Goal: Task Accomplishment & Management: Use online tool/utility

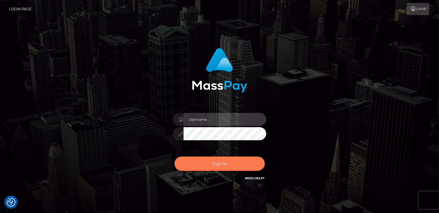
type input "catalinad"
click at [196, 169] on button "Sign in" at bounding box center [220, 164] width 90 height 14
type input "catalinad"
click at [219, 170] on button "Sign in" at bounding box center [220, 164] width 90 height 14
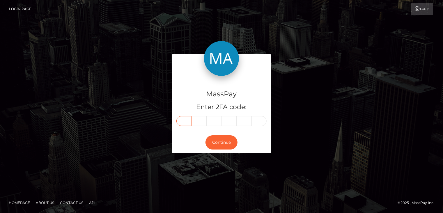
click at [183, 123] on input "text" at bounding box center [184, 121] width 15 height 10
type input "3"
type input "4"
type input "5"
type input "2"
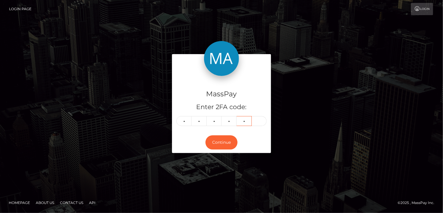
type input "5"
click at [224, 140] on button "Continue" at bounding box center [222, 142] width 32 height 14
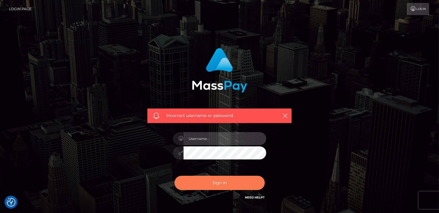
type input "catalinad"
click at [217, 184] on button "Sign in" at bounding box center [220, 183] width 90 height 14
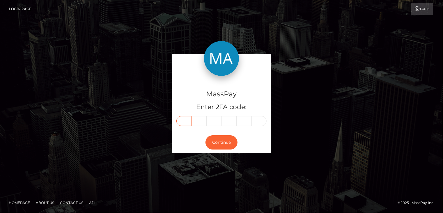
click at [179, 120] on input "text" at bounding box center [184, 121] width 15 height 10
type input "9"
type input "4"
type input "3"
type input "4"
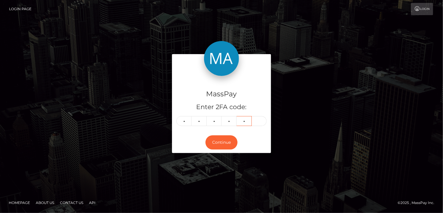
type input "5"
type input "4"
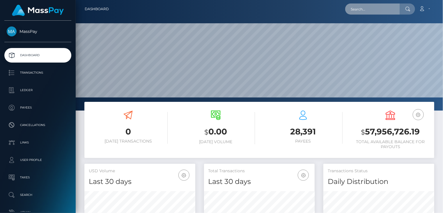
scroll to position [103, 111]
paste input "poact_wUvx5YO7mcVU"
type input "poact_wUvx5YO7mcVU"
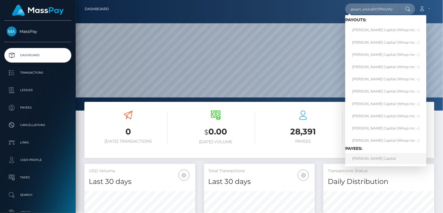
click at [365, 156] on link "Kingsley Capital" at bounding box center [386, 158] width 81 height 11
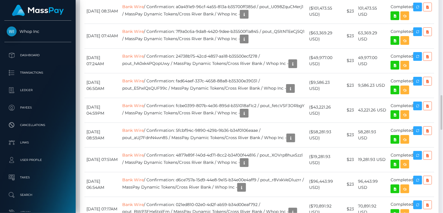
scroll to position [70, 111]
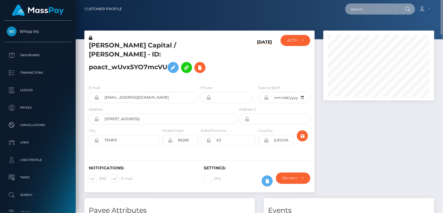
paste input "MSP78cdcf8aab9c67f"
type input "MSP78cdcf8aab9c67f"
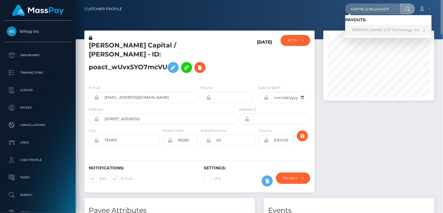
click at [366, 30] on link "[PERSON_NAME] (ICF Technology, Inc. - )" at bounding box center [389, 30] width 87 height 11
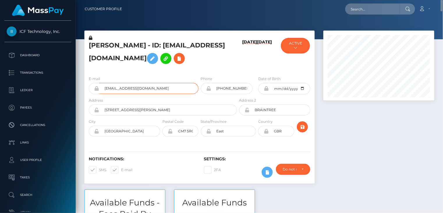
click at [138, 86] on input "selenafitxxx@gmail.com" at bounding box center [148, 88] width 99 height 11
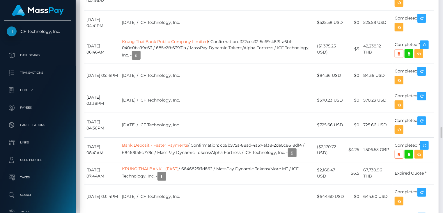
scroll to position [70, 111]
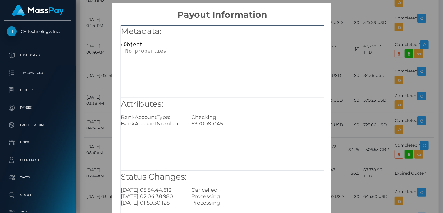
click at [92, 31] on div "× Payout Information Metadata: Object Attributes: BankAccountType: Checking Ban…" at bounding box center [221, 106] width 443 height 213
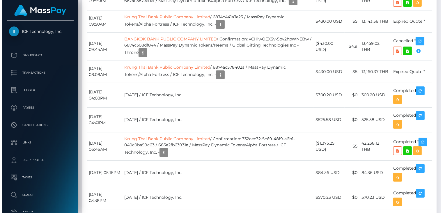
scroll to position [2430, 0]
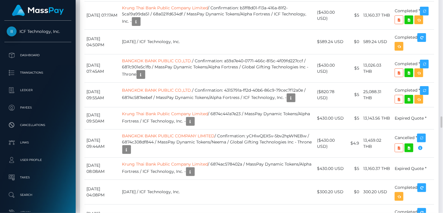
scroll to position [1847, 0]
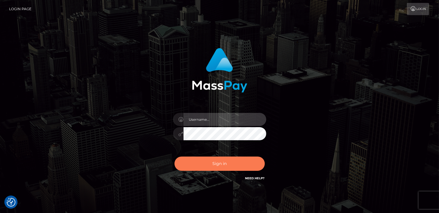
type input "catalinad"
click at [235, 167] on button "Sign in" at bounding box center [220, 164] width 90 height 14
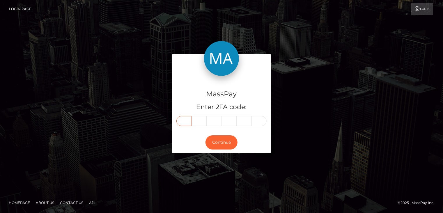
click at [183, 121] on input "text" at bounding box center [184, 121] width 15 height 10
type input "1"
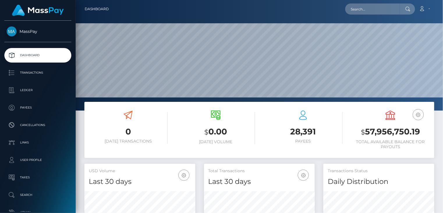
scroll to position [103, 111]
paste input "MSPE010F24552391F3"
type input "MSPE010F24552391F3"
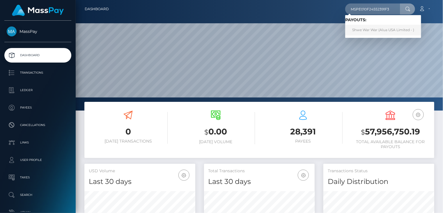
click at [374, 32] on link "Shwe War War (Alua USA Limited - )" at bounding box center [384, 30] width 76 height 11
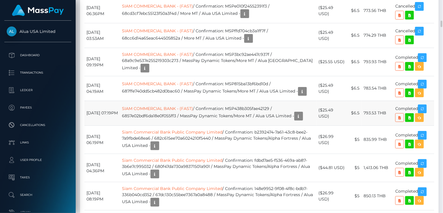
scroll to position [70, 111]
copy td "MSP07c1e5ec5608a03"
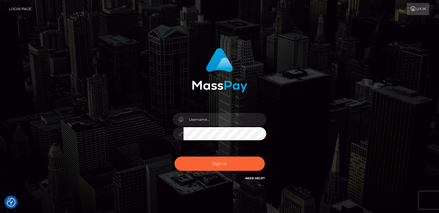
checkbox input "true"
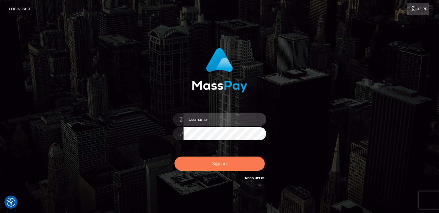
type input "catalinad"
click at [223, 161] on button "Sign in" at bounding box center [220, 164] width 90 height 14
type input "catalinad"
click at [224, 167] on button "Sign in" at bounding box center [220, 164] width 90 height 14
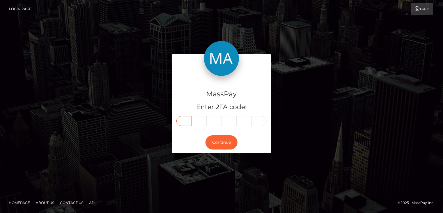
click at [182, 121] on input "text" at bounding box center [184, 121] width 15 height 10
type input "7"
type input "6"
type input "0"
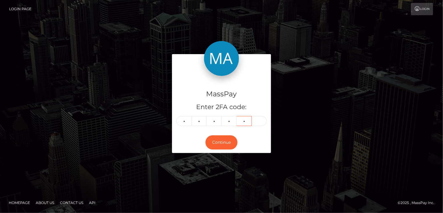
type input "8"
type input "4"
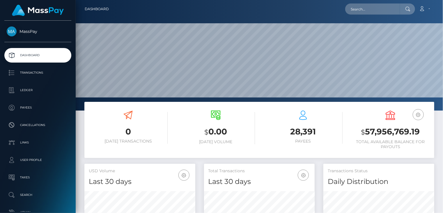
scroll to position [103, 111]
paste input "MSP4da780eeaea0fe1"
type input "MSP4da780eeaea0fe1"
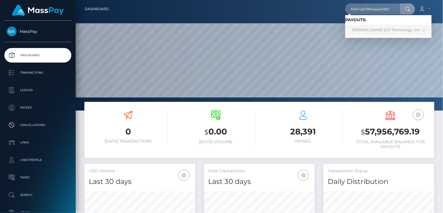
click at [374, 28] on link "Nina Vladimirovna Ovchinnikova (ICF Technology, Inc. - )" at bounding box center [389, 30] width 87 height 11
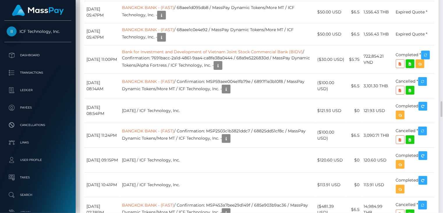
scroll to position [70, 111]
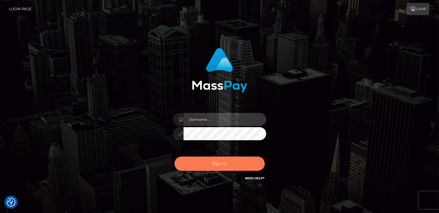
type input "catalinad"
click at [208, 165] on button "Sign in" at bounding box center [220, 164] width 90 height 14
type input "catalinad"
click at [215, 163] on button "Sign in" at bounding box center [220, 164] width 90 height 14
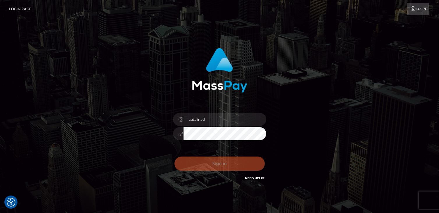
checkbox input "true"
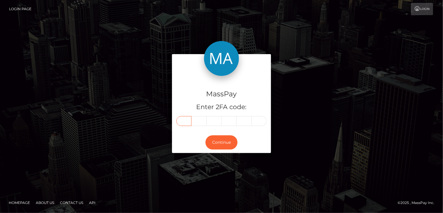
click at [186, 121] on input "text" at bounding box center [184, 121] width 15 height 10
click at [184, 122] on input "text" at bounding box center [184, 121] width 15 height 10
type input "7"
type input "5"
type input "8"
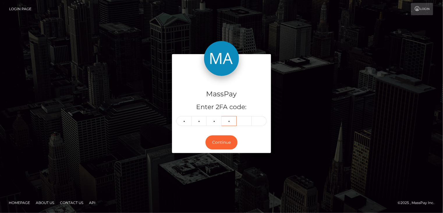
type input "0"
type input "1"
type input "8"
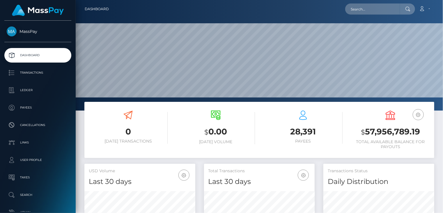
scroll to position [103, 111]
paste input "poact_1MAiqzR4FAzR"
type input "poact_1MAiqzR4FAzR"
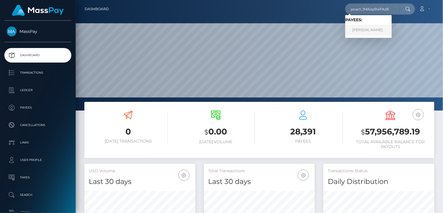
click at [373, 31] on link "[PERSON_NAME]" at bounding box center [369, 30] width 47 height 11
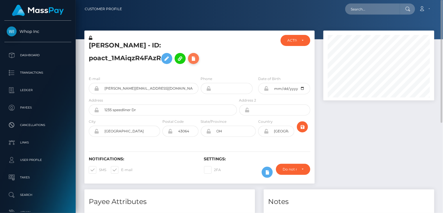
click at [190, 58] on icon at bounding box center [193, 58] width 7 height 7
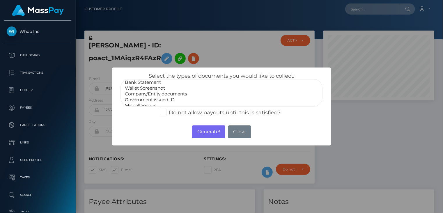
scroll to position [12, 0]
select select "Government issued ID"
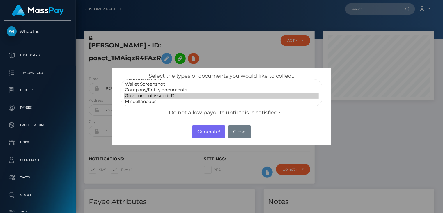
click at [154, 95] on option "Government issued ID" at bounding box center [221, 96] width 195 height 6
click at [209, 133] on button "Generate!" at bounding box center [208, 132] width 33 height 13
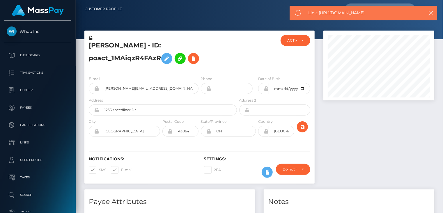
click at [334, 13] on span "Link: https://l.maspay.io/8kHUt" at bounding box center [364, 13] width 110 height 6
copy span "Link: https://l.maspay.io/8kHUt"
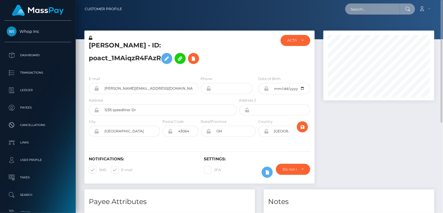
paste input "poact_2NensuhPRxbW"
type input "poact_2NensuhPRxbW"
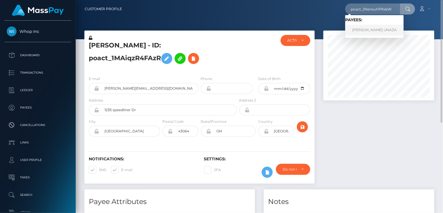
click at [373, 26] on link "ARBEN UNAZA" at bounding box center [375, 30] width 59 height 11
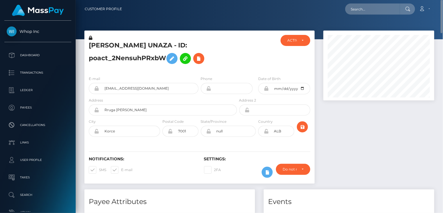
click at [156, 46] on h5 "ARBEN UNAZA - ID: poact_2NensuhPRxbW" at bounding box center [161, 54] width 145 height 26
click at [156, 45] on h5 "ARBEN UNAZA - ID: poact_2NensuhPRxbW" at bounding box center [161, 54] width 145 height 26
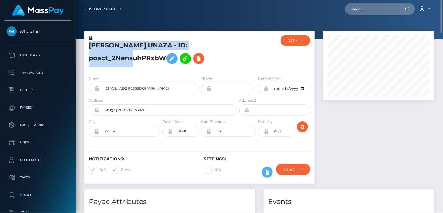
click at [156, 45] on h5 "ARBEN UNAZA - ID: poact_2NensuhPRxbW" at bounding box center [161, 54] width 145 height 26
copy h5 "ARBEN UNAZA - ID: poact_2NensuhPRxbW"
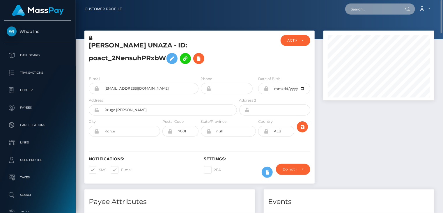
paste input "poact_ioTJuzCWoNsW"
type input "poact_ioTJuzCWoNsW"
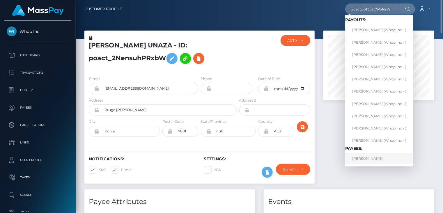
click at [373, 160] on link "MOUAD DAHMANI" at bounding box center [380, 158] width 68 height 11
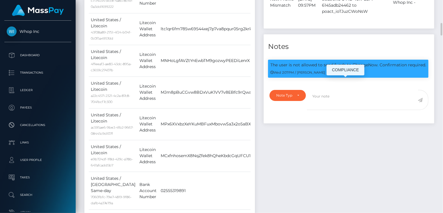
scroll to position [70, 111]
click at [298, 68] on p "The user is not allowed to send funds to ChangeNow. Confirmation required." at bounding box center [349, 65] width 156 height 6
copy div "The user is not allowed to send funds to ChangeNow. Confirmation required."
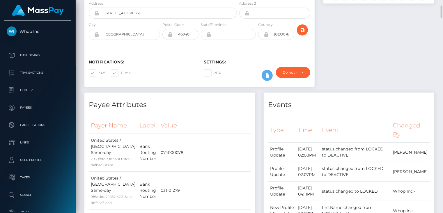
scroll to position [0, 0]
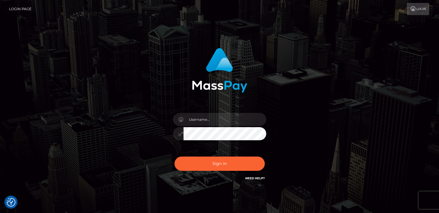
checkbox input "true"
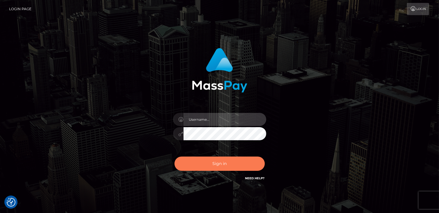
type input "catalinad"
click at [232, 163] on button "Sign in" at bounding box center [220, 164] width 90 height 14
type input "catalinad"
click at [238, 162] on button "Sign in" at bounding box center [220, 164] width 90 height 14
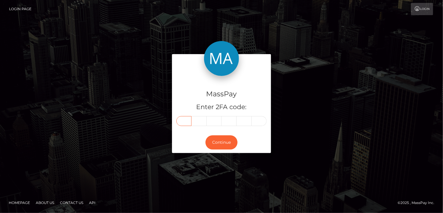
click at [186, 121] on input "text" at bounding box center [184, 121] width 15 height 10
type input "6"
type input "3"
type input "8"
type input "6"
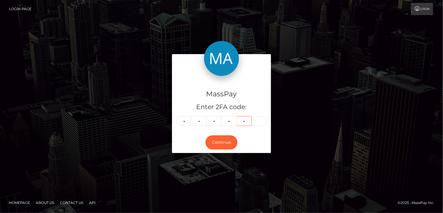
type input "8"
type input "0"
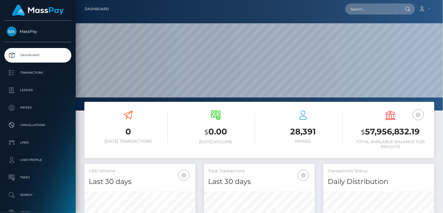
scroll to position [103, 111]
click at [371, 8] on input "text" at bounding box center [373, 8] width 55 height 11
paste input "pout_P2DeinWqx1Lmr"
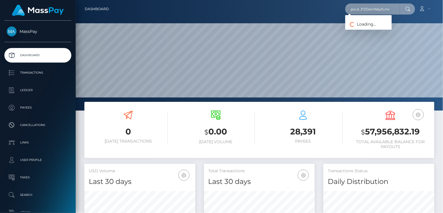
type input "pout_P2DeinWqx1Lmr"
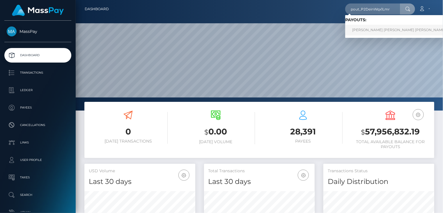
click at [375, 30] on link "MICHAEL JOSE VASQUEZ MONEGRO (Whop Inc - )" at bounding box center [411, 30] width 131 height 11
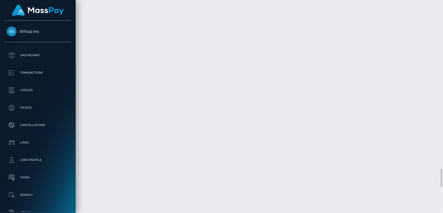
scroll to position [2138, 0]
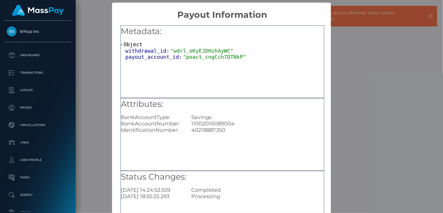
click at [339, 126] on div "× Payout Information Metadata: Object withdrawal_id: "wdrl_oKyEJDHzhAyWC" payou…" at bounding box center [221, 106] width 443 height 213
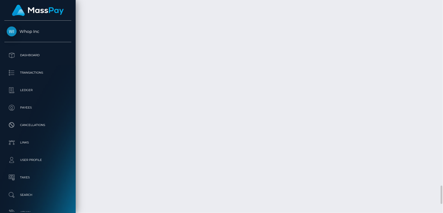
copy td "MSP7b8e3f45d6f484c"
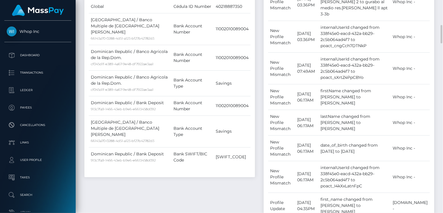
scroll to position [0, 0]
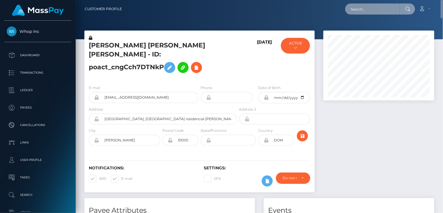
paste input "poact_ndv8CuNheO4T"
type input "poact_ndv8CuNheO4T"
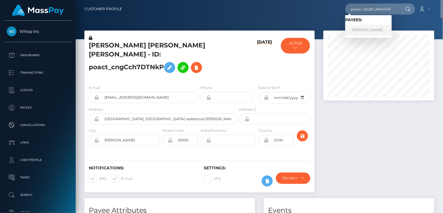
click at [370, 28] on link "CHANDAN HAZARIKA" at bounding box center [369, 30] width 47 height 11
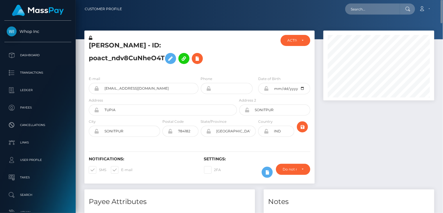
click at [126, 45] on h5 "[PERSON_NAME] - ID: poact_ndv8CuNheO4T" at bounding box center [161, 54] width 145 height 26
copy h5 "[PERSON_NAME] - ID: poact_ndv8CuNheO4T"
click at [361, 7] on input "text" at bounding box center [373, 8] width 55 height 11
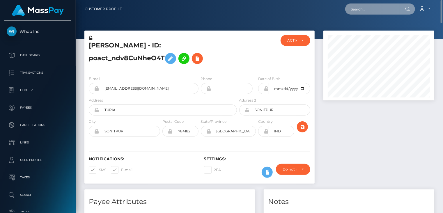
paste input "pout_P2DeinWqx1Lmr"
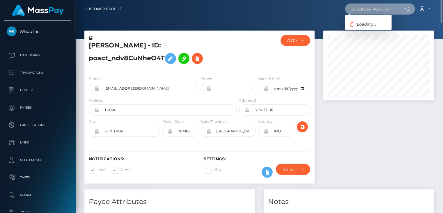
type input "pout_P2DeinWqx1Lmr"
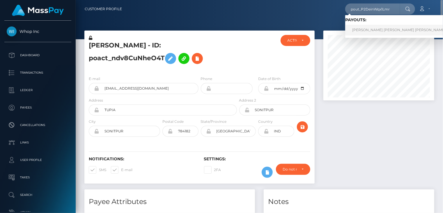
click at [371, 33] on link "MICHAEL JOSE VASQUEZ MONEGRO (Whop Inc - )" at bounding box center [411, 30] width 131 height 11
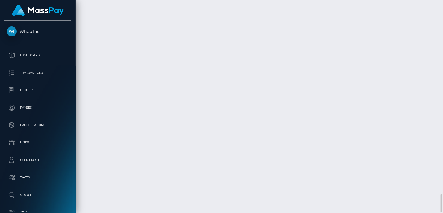
scroll to position [70, 111]
copy td "MSP7b8e3f45d6f484c"
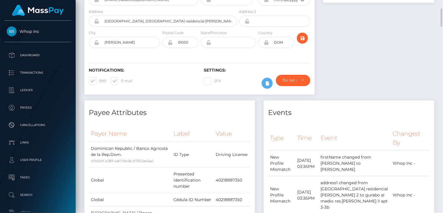
scroll to position [0, 0]
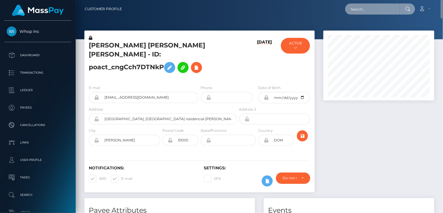
paste input "[EMAIL_ADDRESS][DOMAIN_NAME]"
type input "[EMAIL_ADDRESS][DOMAIN_NAME]"
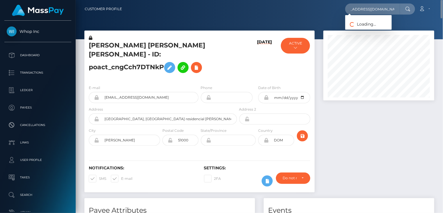
scroll to position [0, 0]
click at [369, 33] on link "Virality Media" at bounding box center [369, 30] width 47 height 11
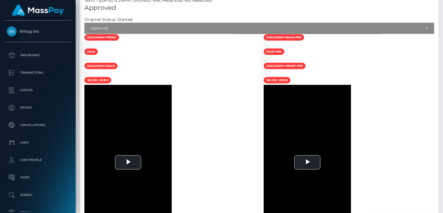
scroll to position [20, 0]
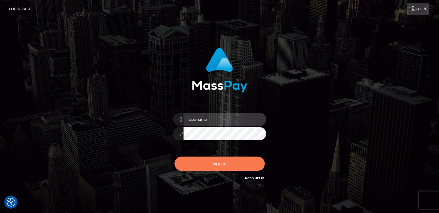
type input "catalinad"
click at [234, 164] on button "Sign in" at bounding box center [220, 164] width 90 height 14
type input "catalinad"
click at [219, 159] on button "Sign in" at bounding box center [220, 164] width 90 height 14
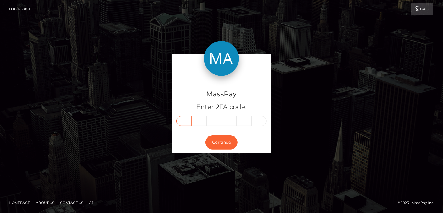
click at [188, 123] on input "text" at bounding box center [184, 121] width 15 height 10
type input "5"
type input "7"
type input "9"
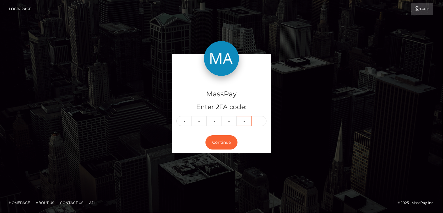
type input "4"
type input "0"
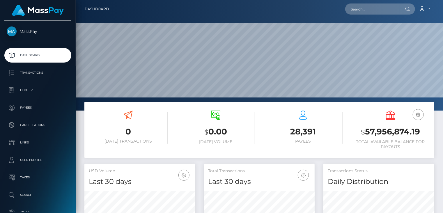
scroll to position [103, 111]
paste input "pout_Lamv64KjFy1Sn"
type input "pout_Lamv64KjFy1Sn"
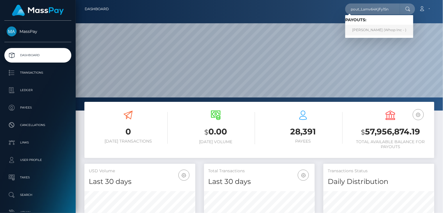
click at [369, 33] on link "Rachawada Tanwongsa (Whop Inc - )" at bounding box center [380, 30] width 68 height 11
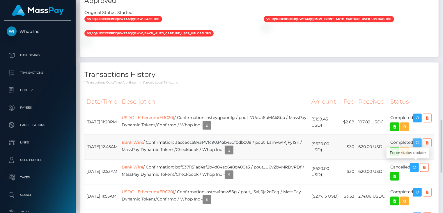
scroll to position [70, 111]
click at [422, 147] on button "button" at bounding box center [417, 143] width 9 height 9
click at [233, 154] on icon "button" at bounding box center [229, 150] width 7 height 7
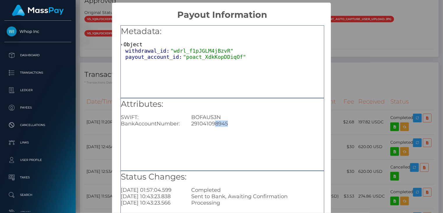
drag, startPoint x: 215, startPoint y: 125, endPoint x: 226, endPoint y: 126, distance: 11.1
click at [226, 126] on div "291041098945" at bounding box center [257, 124] width 141 height 6
copy div "8945"
click at [363, 89] on div "× Payout Information Metadata: Object withdrawal_id: "wdrl_f1pJGLM4jBzvR" payou…" at bounding box center [221, 106] width 443 height 213
click at [360, 96] on div "× Payout Information Metadata: Object withdrawal_id: "wdrl_f1pJGLM4jBzvR" payou…" at bounding box center [221, 106] width 443 height 213
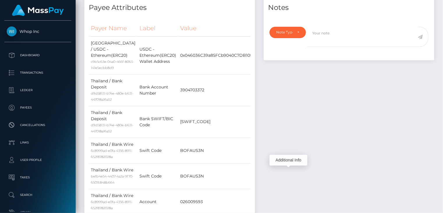
scroll to position [0, 0]
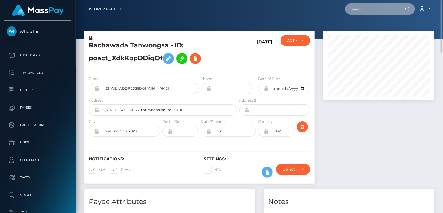
paste input "Sbutomc@gmail.com"
type input "Sbutomc@gmail.com"
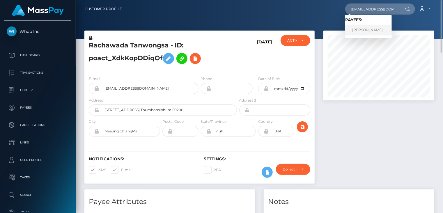
click at [361, 29] on link "THOMAS ALLAN CLARY" at bounding box center [369, 30] width 47 height 11
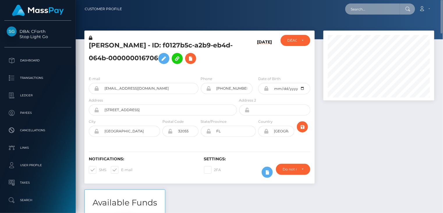
paste input "pout_pWMgpJs7RWkp9"
type input "pout_pWMgpJs7RWkp9"
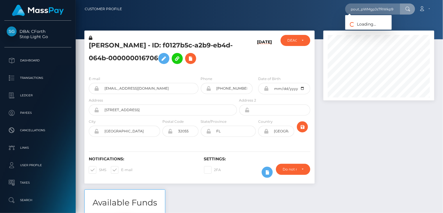
scroll to position [0, 0]
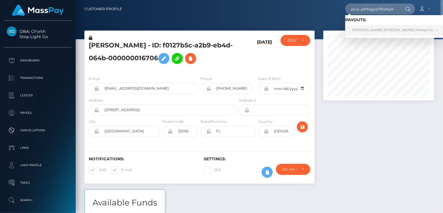
click at [373, 32] on link "[PERSON_NAME] [PERSON_NAME] (Whop Inc - )" at bounding box center [396, 30] width 100 height 11
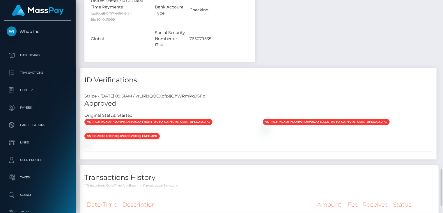
scroll to position [70, 111]
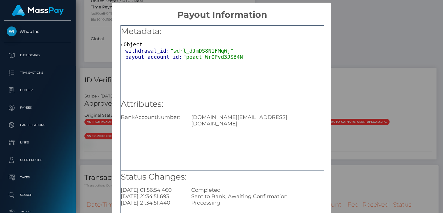
click at [227, 117] on div "traderu.club@gmail.com" at bounding box center [257, 120] width 141 height 13
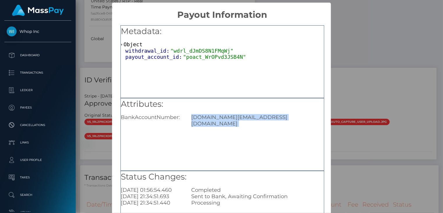
click at [227, 117] on div "traderu.club@gmail.com" at bounding box center [257, 120] width 141 height 13
copy div "traderu.club@gmail.com"
click at [378, 118] on div "× Payout Information Metadata: Object withdrawal_id: "wdrl_dJmDS8N1FMqWj" payou…" at bounding box center [221, 106] width 443 height 213
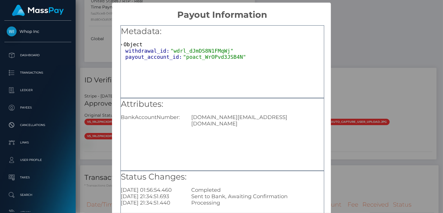
click at [371, 113] on div "× Payout Information Metadata: Object withdrawal_id: "wdrl_dJmDS8N1FMqWj" payou…" at bounding box center [221, 106] width 443 height 213
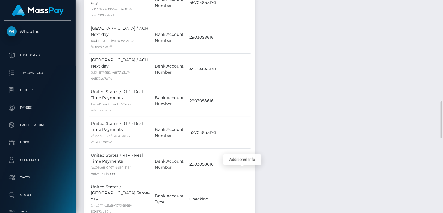
scroll to position [389, 0]
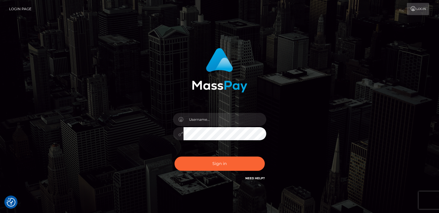
checkbox input "true"
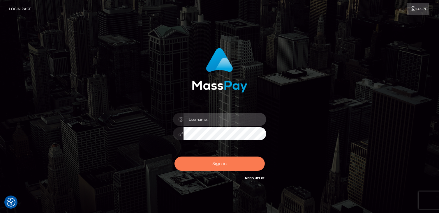
type input "catalinad"
click at [211, 165] on button "Sign in" at bounding box center [220, 164] width 90 height 14
type input "catalinad"
click at [221, 168] on button "Sign in" at bounding box center [220, 164] width 90 height 14
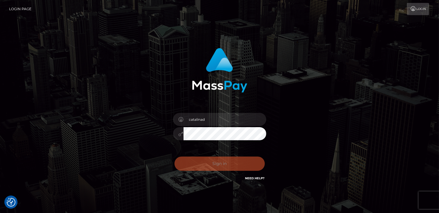
checkbox input "true"
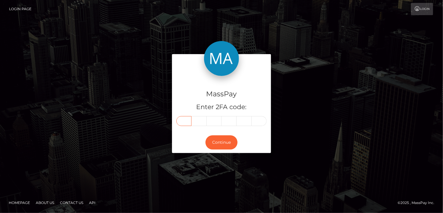
click at [181, 124] on input "text" at bounding box center [184, 121] width 15 height 10
type input "0"
type input "1"
type input "8"
type input "3"
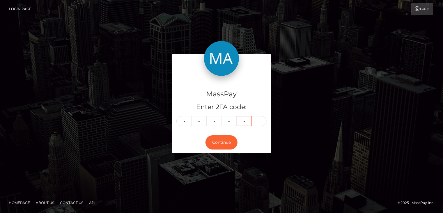
type input "9"
type input "7"
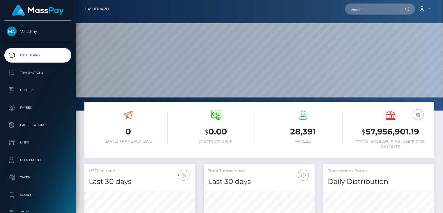
scroll to position [103, 111]
paste input "poact_weUwbQZIVfLi"
type input "poact_weUwbQZIVfLi"
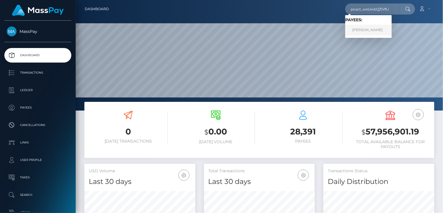
click at [372, 29] on link "[PERSON_NAME]" at bounding box center [369, 30] width 47 height 11
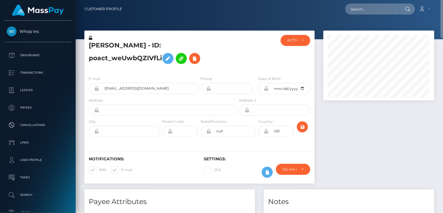
click at [153, 47] on h5 "[PERSON_NAME] - ID: poact_weUwbQZIVfLi" at bounding box center [161, 54] width 145 height 26
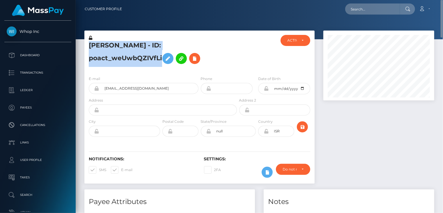
copy h5 "[PERSON_NAME] - ID: poact_weUwbQZIVfLi"
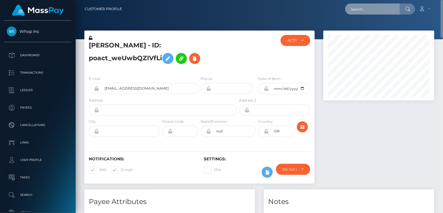
click at [360, 12] on input "text" at bounding box center [373, 8] width 55 height 11
paste input "pout_1GdFsh5vh1GYy"
drag, startPoint x: 390, startPoint y: 8, endPoint x: 344, endPoint y: 16, distance: 47.2
click at [344, 16] on nav "Customer Profile pout_1GdFsh5vh1GYy Loading... Loading..." at bounding box center [260, 9] width 368 height 18
paste input "cd08fead-956f-11f0-bd85-0694aced620b"
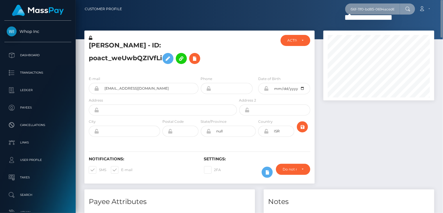
scroll to position [0, 27]
drag, startPoint x: 351, startPoint y: 9, endPoint x: 396, endPoint y: 10, distance: 44.9
click at [396, 10] on input "cd08fead-956f-11f0-bd85-0694aced620b" at bounding box center [373, 8] width 55 height 11
paste input "9528814giggley72@gmail.com"
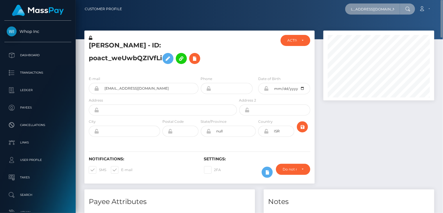
type input "9528814giggley72@gmail.com"
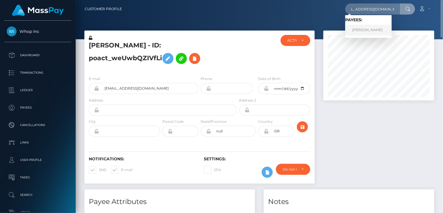
click at [355, 30] on link "Tina Dunbar" at bounding box center [369, 30] width 47 height 11
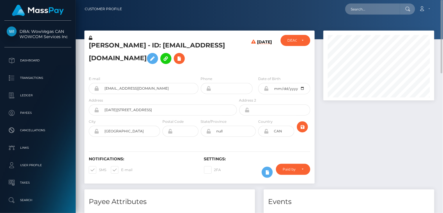
click at [126, 47] on h5 "Tina Dunbar - ID: 9528814giggley72@gmail.com" at bounding box center [161, 54] width 145 height 26
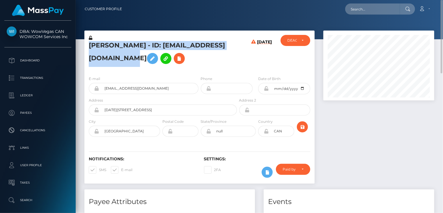
copy h5 "Tina Dunbar - ID: 9528814giggley72@gmail.com"
click at [185, 64] on button at bounding box center [179, 58] width 11 height 11
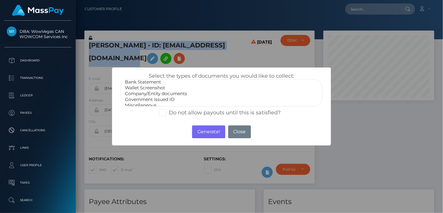
scroll to position [12, 0]
select select "Government issued ID"
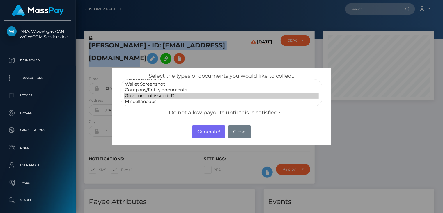
click at [159, 95] on option "Government issued ID" at bounding box center [221, 96] width 195 height 6
click at [203, 135] on button "Generate!" at bounding box center [208, 132] width 33 height 13
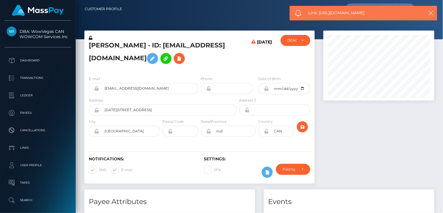
click at [337, 13] on span "Link: https://l.maspay.io/ZkHG8" at bounding box center [364, 13] width 110 height 6
copy span "Link: https://l.maspay.io/ZkHG8"
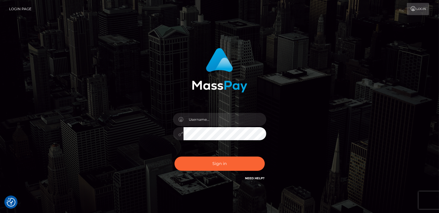
checkbox input "true"
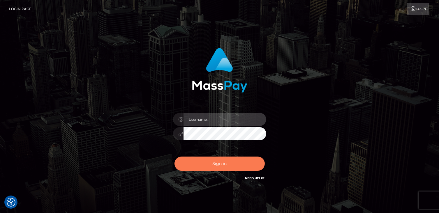
type input "catalinad"
click at [219, 165] on button "Sign in" at bounding box center [220, 164] width 90 height 14
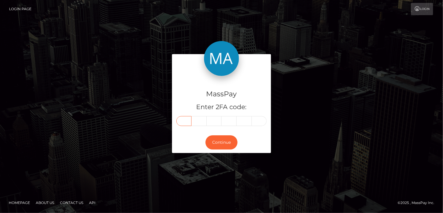
click at [188, 121] on input "text" at bounding box center [184, 121] width 15 height 10
type input "1"
type input "4"
type input "0"
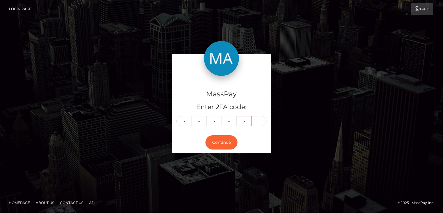
type input "2"
type input "1"
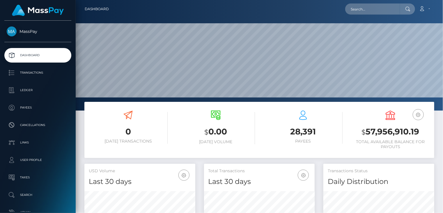
scroll to position [103, 111]
paste input "odalis@visiontravel.net"
drag, startPoint x: 351, startPoint y: 10, endPoint x: 393, endPoint y: 9, distance: 42.3
click at [393, 9] on input "odalis@visiontravel.net" at bounding box center [373, 8] width 55 height 11
paste input "poact_ioTJuzCWoNsW"
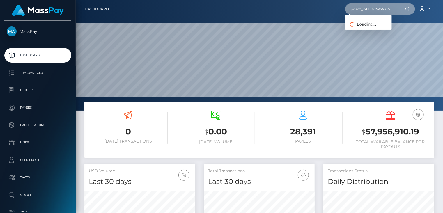
type input "poact_ioTJuzCWoNsW"
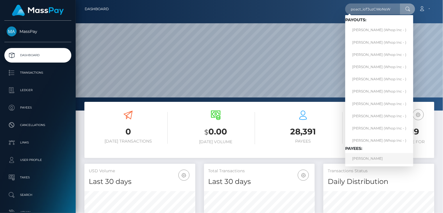
click at [374, 157] on link "MOUAD DAHMANI" at bounding box center [380, 158] width 68 height 11
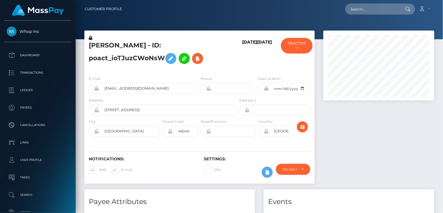
scroll to position [70, 111]
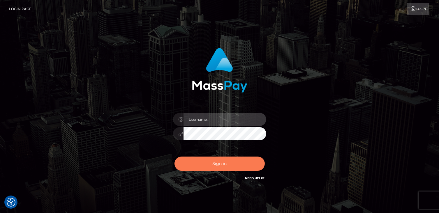
type input "catalinad"
click at [218, 166] on button "Sign in" at bounding box center [220, 164] width 90 height 14
type input "catalinad"
click at [214, 168] on button "Sign in" at bounding box center [220, 164] width 90 height 14
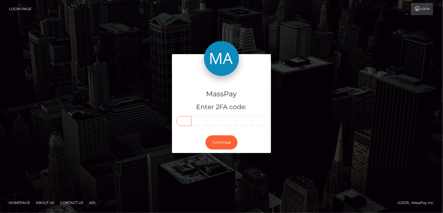
click at [185, 123] on input "text" at bounding box center [184, 121] width 15 height 10
type input "0"
type input "8"
type input "1"
type input "6"
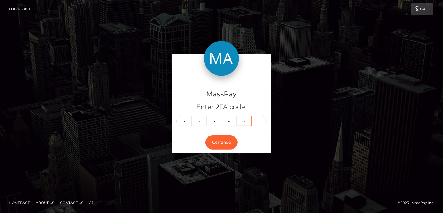
type input "5"
type input "9"
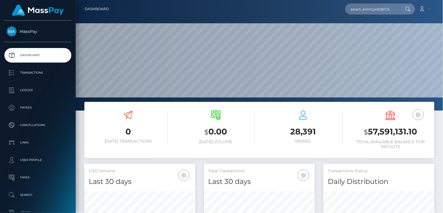
type input "poact_k4mGjwbSjYCb"
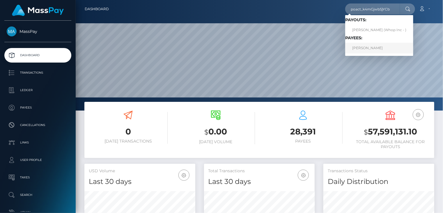
click at [367, 48] on link "MOHAMED REJAFELLAH" at bounding box center [380, 48] width 68 height 11
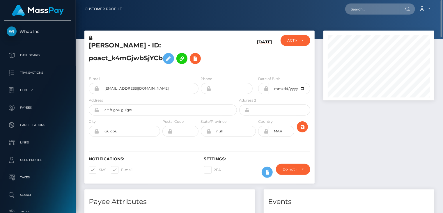
click at [139, 48] on h5 "MOHAMED REJAFELLAH - ID: poact_k4mGjwbSjYCb" at bounding box center [161, 54] width 145 height 26
copy h5 "MOHAMED REJAFELLAH - ID: poact_k4mGjwbSjYCb"
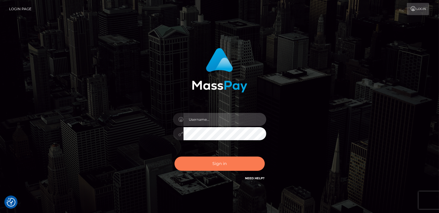
type input "catalinad"
click at [213, 165] on button "Sign in" at bounding box center [220, 164] width 90 height 14
type input "catalinad"
click at [239, 163] on button "Sign in" at bounding box center [220, 164] width 90 height 14
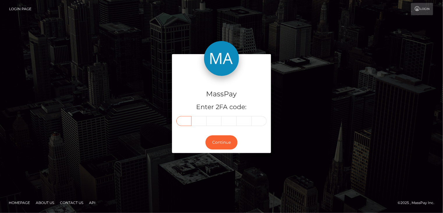
click at [185, 122] on input "text" at bounding box center [184, 121] width 15 height 10
type input "9"
type input "0"
type input "3"
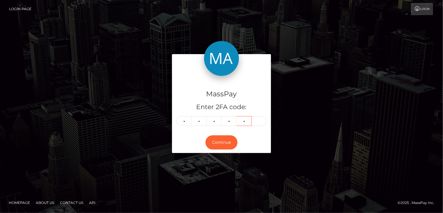
type input "4"
type input "1"
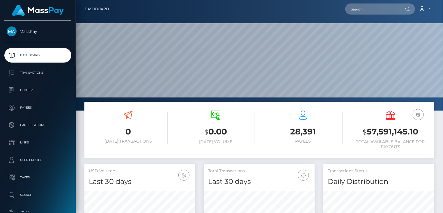
scroll to position [103, 111]
paste input "pout_xNDPoipS5vFtR"
type input "pout_xNDPoipS5vFtR"
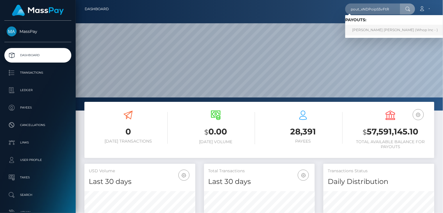
click at [376, 29] on link "[PERSON_NAME] [PERSON_NAME] (Whop Inc - )" at bounding box center [396, 30] width 100 height 11
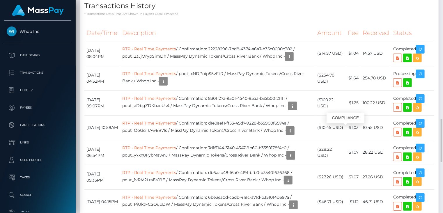
scroll to position [486, 0]
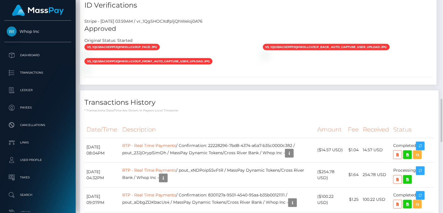
click at [290, 70] on div "ID Verifications Stripe - July 24, 2025 03:59AM / vr_1QgSHOCXdfp1jQhWeloj0A76 A…" at bounding box center [259, 42] width 366 height 98
click at [420, 168] on icon "button" at bounding box center [420, 171] width 7 height 7
drag, startPoint x: 87, startPoint y: 154, endPoint x: 282, endPoint y: 154, distance: 195.2
click at [418, 163] on tr "September 17, 2025 04:32PM RTP - Real Time Payments / pout_xNDPoipS5vFtR / Mass…" at bounding box center [259, 175] width 350 height 25
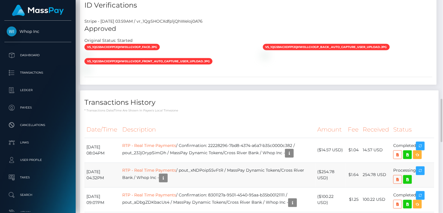
copy tr "September 17, 2025 04:32PM RTP - Real Time Payments / pout_xNDPoipS5vFtR / Mass…"
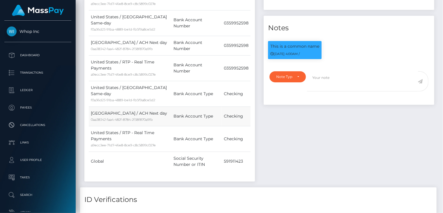
scroll to position [0, 0]
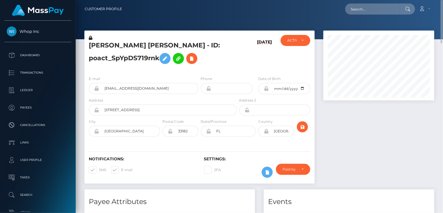
click at [134, 41] on div "JOHN ANTHONY RODRIGUEZ - ID: poact_SpYpDS719rnk" at bounding box center [161, 53] width 154 height 36
click at [131, 43] on h5 "JOHN ANTHONY RODRIGUEZ - ID: poact_SpYpDS719rnk" at bounding box center [161, 54] width 145 height 26
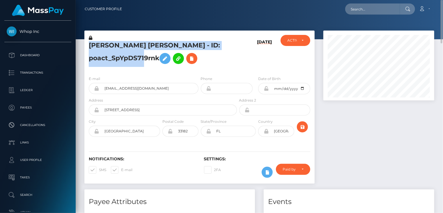
click at [131, 43] on h5 "JOHN ANTHONY RODRIGUEZ - ID: poact_SpYpDS719rnk" at bounding box center [161, 54] width 145 height 26
copy h5 "JOHN ANTHONY RODRIGUEZ - ID: poact_SpYpDS719rnk"
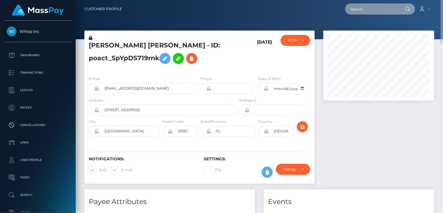
paste input "68ca41704685958209e5b8b5"
type input "68ca41704685958209e5b8b5"
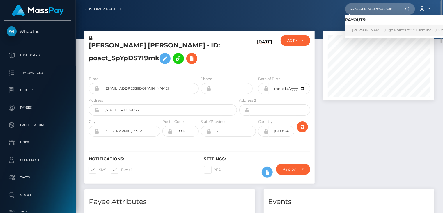
scroll to position [0, 0]
click at [370, 30] on link "Michael Booth (High Rollers of St Lucie Inc - Luckyrush.io)" at bounding box center [410, 30] width 128 height 11
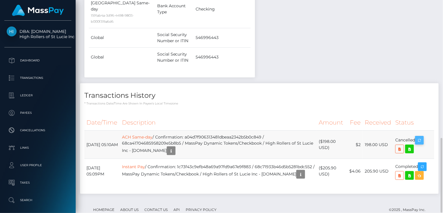
scroll to position [70, 111]
click at [236, 101] on p "* Transactions date/time are shown in payee's local timezone" at bounding box center [259, 103] width 350 height 4
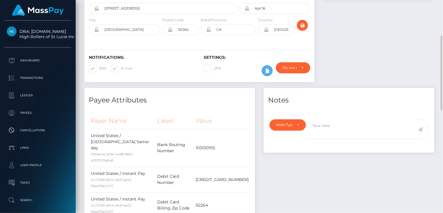
scroll to position [0, 0]
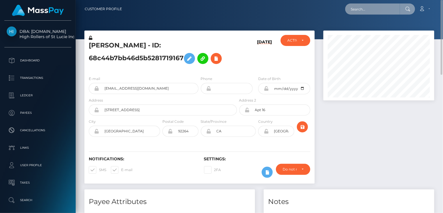
paste input "856d8e6f-d1be-441a-ae9c-eb07d789545b"
type input "856d8e6f-d1be-441a-ae9c-eb07d789545b"
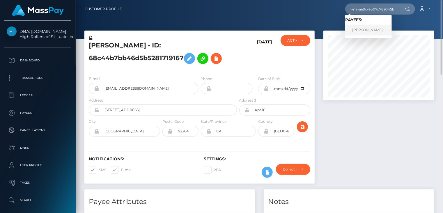
click at [380, 32] on link "Zainabu Amina Ohuru" at bounding box center [369, 30] width 47 height 11
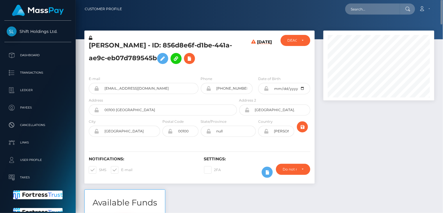
drag, startPoint x: 169, startPoint y: 45, endPoint x: 175, endPoint y: 55, distance: 11.7
click at [175, 55] on h5 "Zainabu Amina Ohuru - ID: 856d8e6f-d1be-441a-ae9c-eb07d789545b" at bounding box center [161, 54] width 145 height 26
copy h5 "ID: 856d8e6f-d1be-441a-ae9c-eb07d789545b"
paste input "poact_NutRzAzlMBA7"
type input "poact_NutRzAzlMBA7"
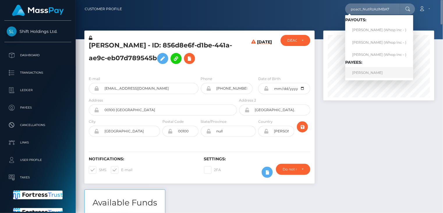
click at [360, 74] on link "Gerti Veliaj" at bounding box center [380, 72] width 68 height 11
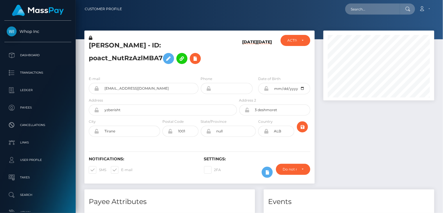
scroll to position [70, 111]
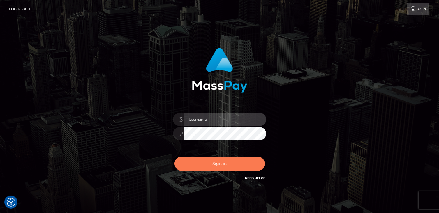
type input "catalinad"
click at [225, 163] on button "Sign in" at bounding box center [220, 164] width 90 height 14
type input "catalinad"
click at [209, 166] on button "Sign in" at bounding box center [220, 164] width 90 height 14
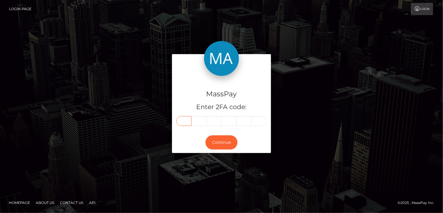
click at [182, 123] on input "text" at bounding box center [184, 121] width 15 height 10
type input "2"
type input "6"
type input "4"
type input "5"
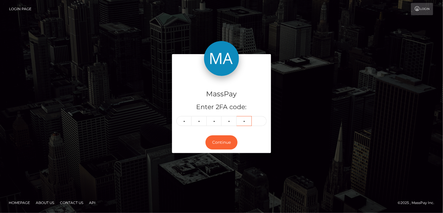
type input "0"
type input "9"
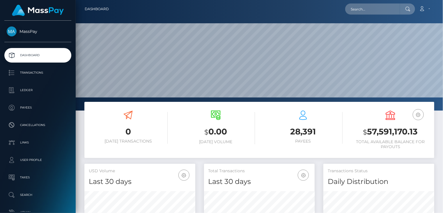
scroll to position [103, 111]
paste input "[EMAIL_ADDRESS][DOMAIN_NAME]"
type input "[EMAIL_ADDRESS][DOMAIN_NAME]"
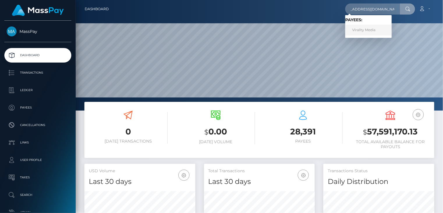
scroll to position [0, 0]
click at [364, 33] on link "Virality Media" at bounding box center [369, 30] width 47 height 11
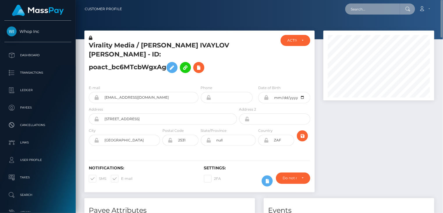
paste input "[PERSON_NAME][EMAIL_ADDRESS][DOMAIN_NAME]"
type input "[PERSON_NAME][EMAIL_ADDRESS][DOMAIN_NAME]"
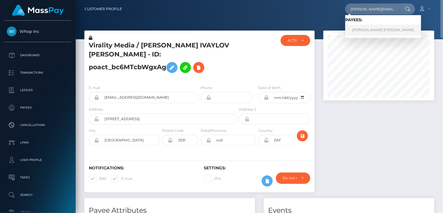
scroll to position [0, 0]
click at [361, 29] on link "JOHN SOU YIP LEE" at bounding box center [384, 30] width 76 height 11
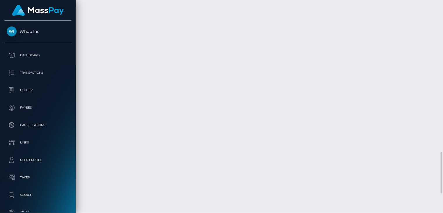
scroll to position [875, 0]
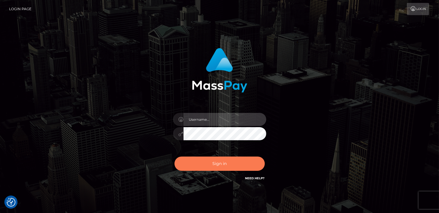
type input "catalinad"
click at [225, 162] on button "Sign in" at bounding box center [220, 164] width 90 height 14
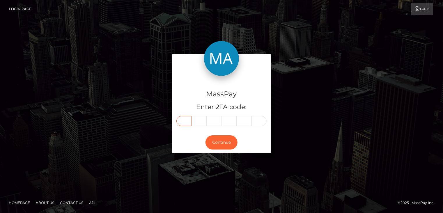
click at [182, 119] on input "text" at bounding box center [184, 121] width 15 height 10
type input "0"
type input "5"
type input "6"
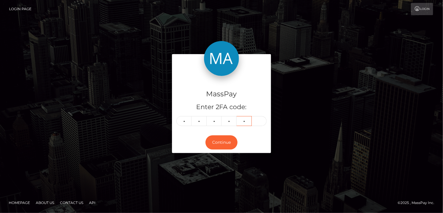
type input "5"
type input "6"
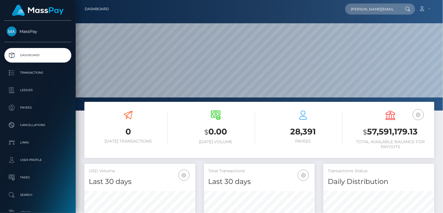
type input "[PERSON_NAME][EMAIL_ADDRESS][DOMAIN_NAME]"
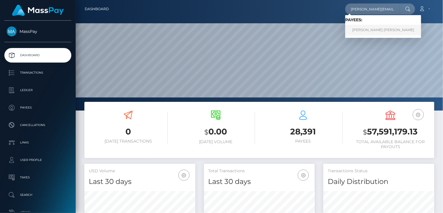
click at [371, 32] on link "[PERSON_NAME] [PERSON_NAME]" at bounding box center [384, 30] width 76 height 11
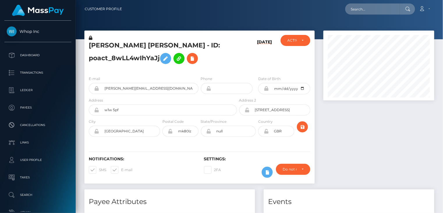
scroll to position [70, 111]
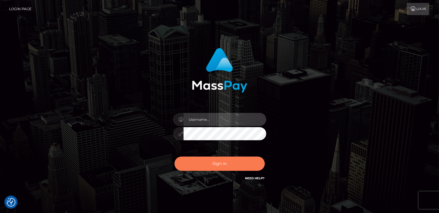
type input "catalinad"
click at [221, 162] on button "Sign in" at bounding box center [220, 164] width 90 height 14
type input "catalinad"
click at [206, 164] on button "Sign in" at bounding box center [220, 164] width 90 height 14
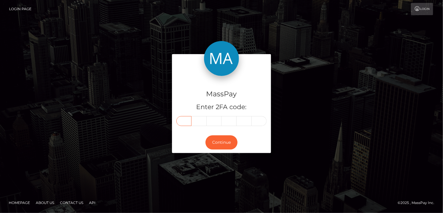
click at [183, 124] on input "text" at bounding box center [184, 121] width 15 height 10
type input "7"
type input "4"
type input "2"
type input "8"
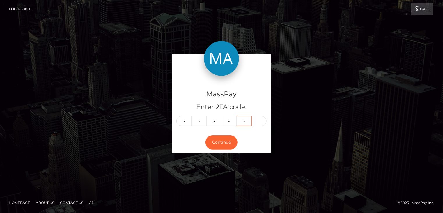
type input "8"
type input "5"
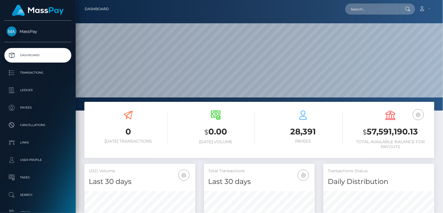
scroll to position [103, 111]
paste input "remas4646khaldun@gmail.com"
type input "remas4646khaldun@gmail.com"
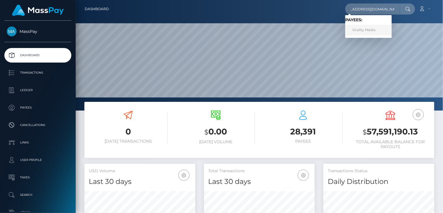
scroll to position [0, 0]
click at [355, 30] on link "Virality Media" at bounding box center [369, 30] width 47 height 11
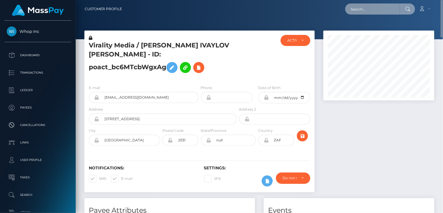
paste input "poact_IJF3hickIbuA"
type input "poact_IJF3hickIbuA"
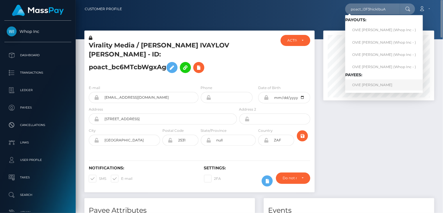
click at [377, 88] on link "OVIE [PERSON_NAME]" at bounding box center [385, 85] width 78 height 11
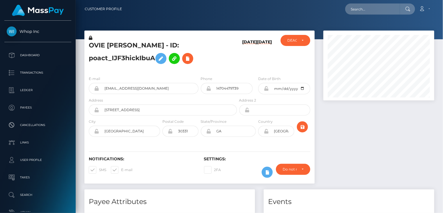
scroll to position [70, 111]
click at [149, 89] on input "[EMAIL_ADDRESS][DOMAIN_NAME]" at bounding box center [148, 88] width 99 height 11
paste input "poact_NutRzAzlMBA7"
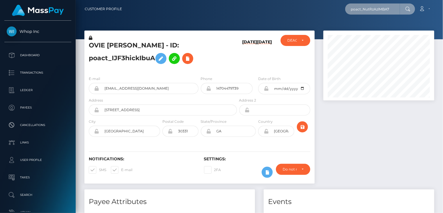
type input "poact_NutRzAzlMBA7"
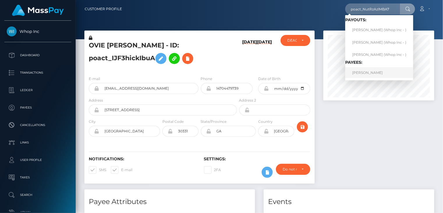
click at [373, 73] on link "[PERSON_NAME]" at bounding box center [380, 72] width 68 height 11
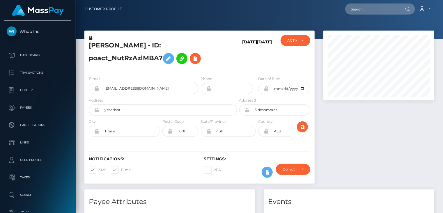
scroll to position [70, 111]
click at [131, 94] on input "gertiveliaj9@gmail.com" at bounding box center [148, 88] width 99 height 11
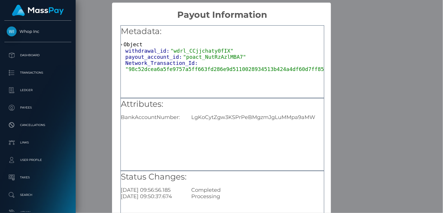
click at [332, 53] on div "× Payout Information Metadata: Object withdrawal_id: "wdrl_CCjjchaty0fIX" payou…" at bounding box center [221, 106] width 443 height 213
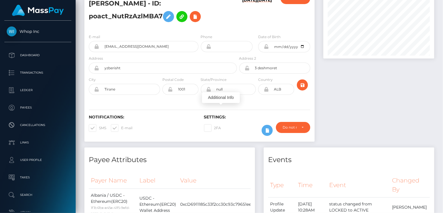
scroll to position [0, 0]
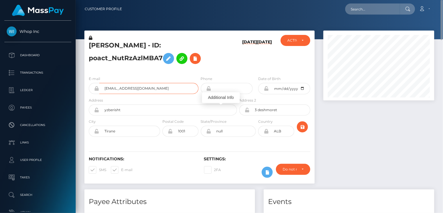
click at [122, 94] on input "gertiveliaj9@gmail.com" at bounding box center [148, 88] width 99 height 11
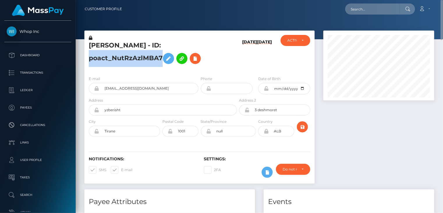
drag, startPoint x: 142, startPoint y: 49, endPoint x: 214, endPoint y: 48, distance: 72.0
click at [214, 48] on h5 "Gerti Veliaj - ID: poact_NutRzAzlMBA7" at bounding box center [161, 54] width 145 height 26
copy h5 "poact_NutRzAzlMBA7"
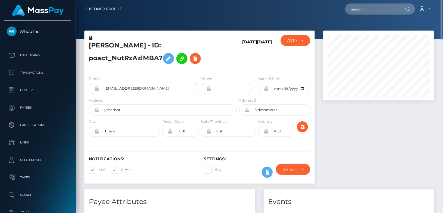
click at [99, 50] on h5 "Gerti Veliaj - ID: poact_NutRzAzlMBA7" at bounding box center [161, 54] width 145 height 26
copy h5 "Gerti"
paste input "pout_NCuoP3OhjBUZI"
type input "pout_NCuoP3OhjBUZI"
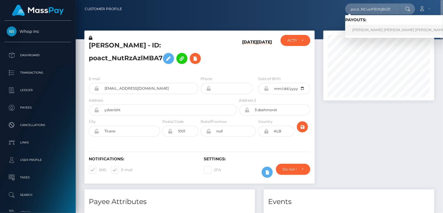
click at [370, 30] on link "MICHAEL JOSE VASQUEZ MONEGRO (Whop Inc - )" at bounding box center [411, 30] width 131 height 11
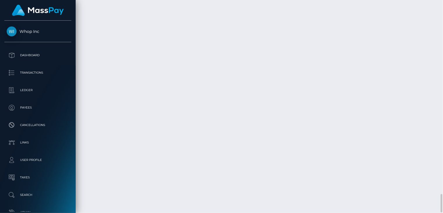
scroll to position [70, 111]
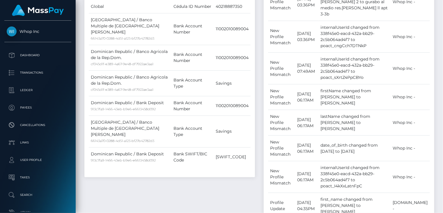
scroll to position [0, 0]
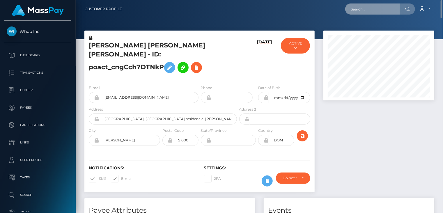
click at [358, 11] on input "text" at bounding box center [373, 8] width 55 height 11
paste input "157a1d53-b772-4570-91fc-a9912c69bd7b"
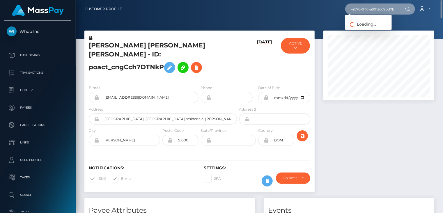
type input "157a1d53-b772-4570-91fc-a9912c69bd7b"
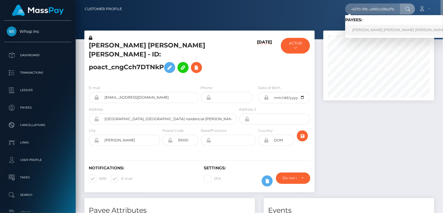
scroll to position [0, 0]
click at [364, 27] on link "jose carlos nuñez navas" at bounding box center [400, 30] width 108 height 11
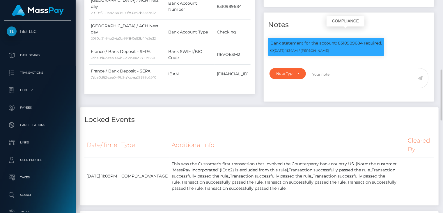
scroll to position [70, 111]
click at [333, 40] on p "Bank statement for the account: 8310989684 required." at bounding box center [327, 43] width 112 height 6
copy div "Bank statement for the account: 8310989684 required."
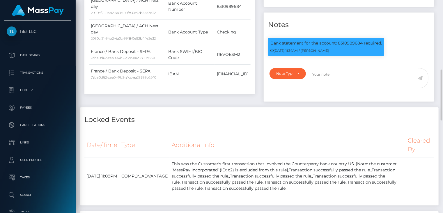
scroll to position [0, 0]
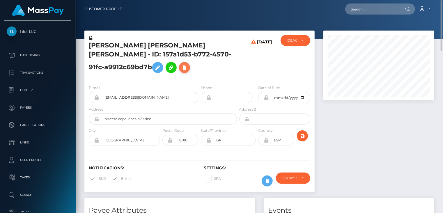
click at [188, 64] on icon at bounding box center [184, 67] width 7 height 7
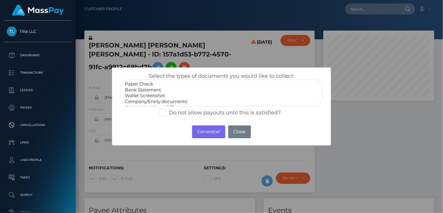
select select "Bank Statement"
click at [150, 91] on option "Bank Statement" at bounding box center [221, 90] width 195 height 6
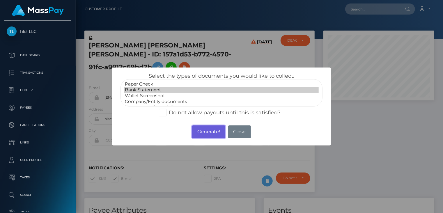
click at [205, 129] on button "Generate!" at bounding box center [208, 132] width 33 height 13
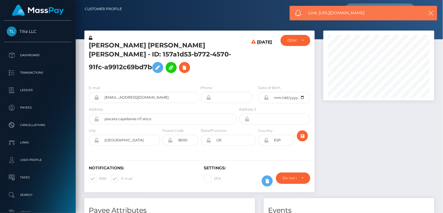
click at [355, 14] on span "Link: [URL][DOMAIN_NAME]" at bounding box center [364, 13] width 110 height 6
copy span "Link: [URL][DOMAIN_NAME]"
